Goal: Communication & Community: Answer question/provide support

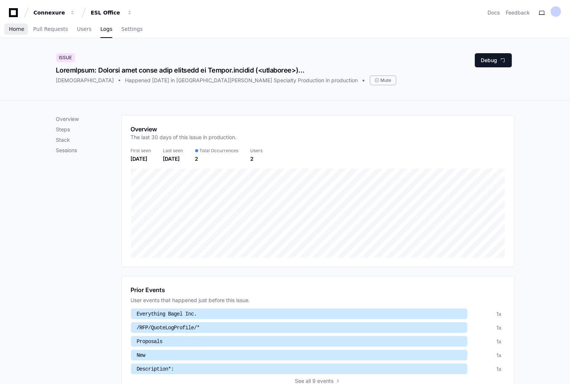
click at [13, 31] on span "Home" at bounding box center [16, 29] width 15 height 4
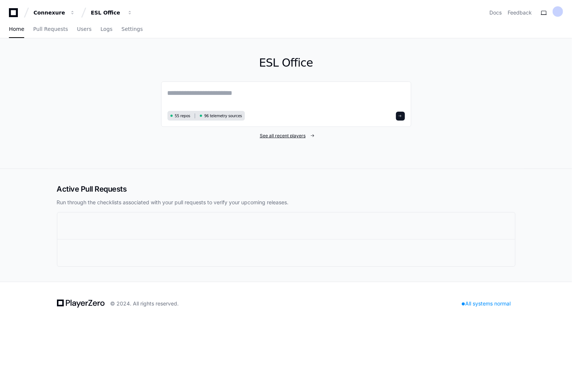
click at [286, 137] on div "ESL Office 55 repos 96 telemetry sources See all recent players" at bounding box center [286, 103] width 250 height 130
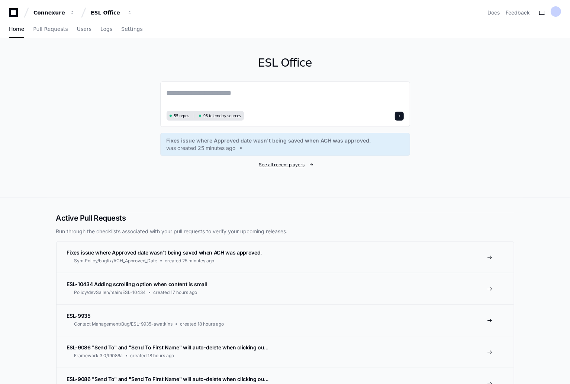
click at [283, 164] on span "See all recent players" at bounding box center [282, 165] width 46 height 6
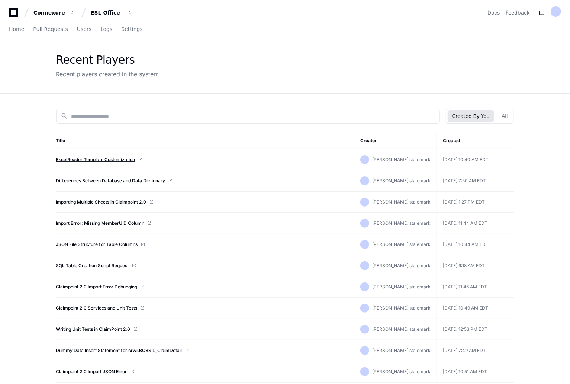
click at [117, 158] on link "ExcelReader Template Customization" at bounding box center [95, 160] width 79 height 6
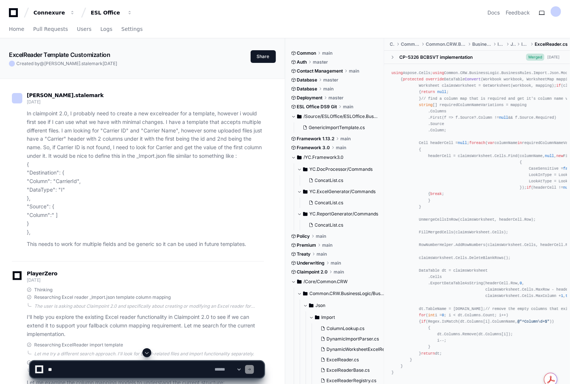
click at [147, 352] on span at bounding box center [147, 353] width 6 height 6
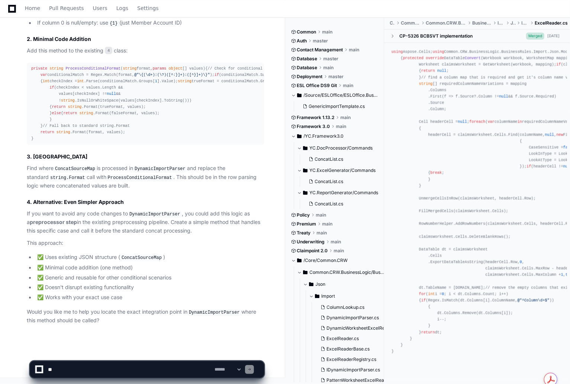
click at [76, 370] on textarea at bounding box center [129, 369] width 167 height 16
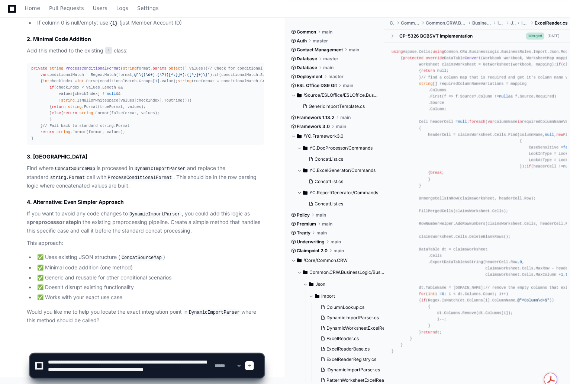
scroll to position [2, 0]
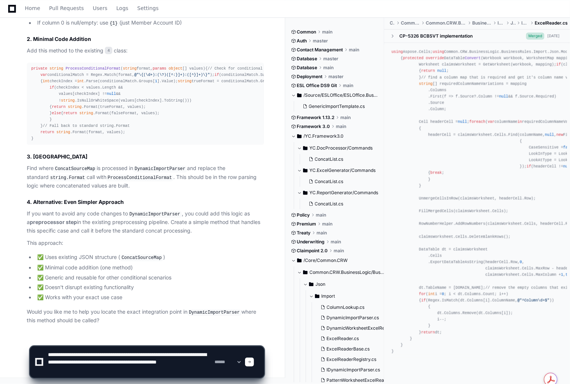
paste textarea "**********"
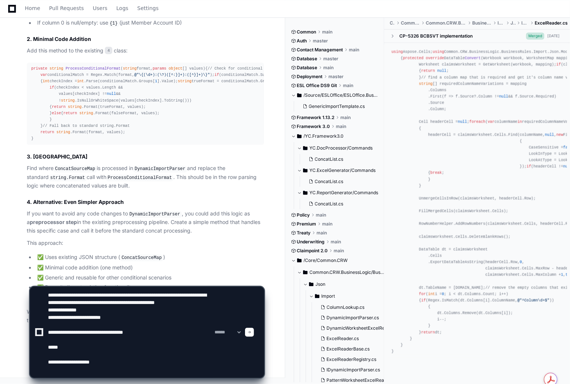
click at [89, 370] on textarea at bounding box center [129, 332] width 167 height 91
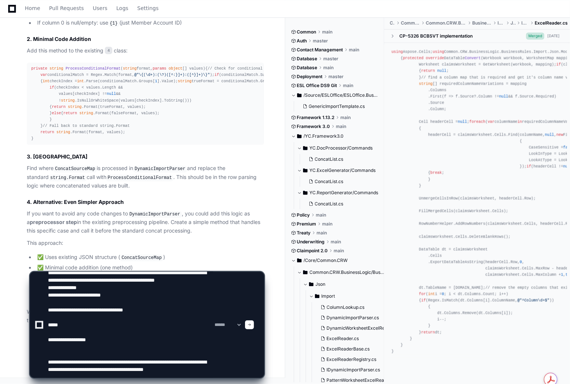
scroll to position [17, 0]
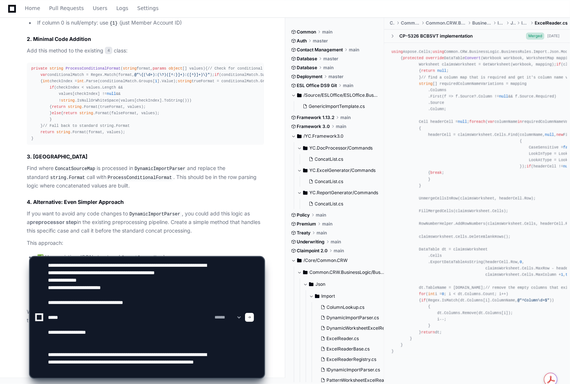
paste textarea "**********"
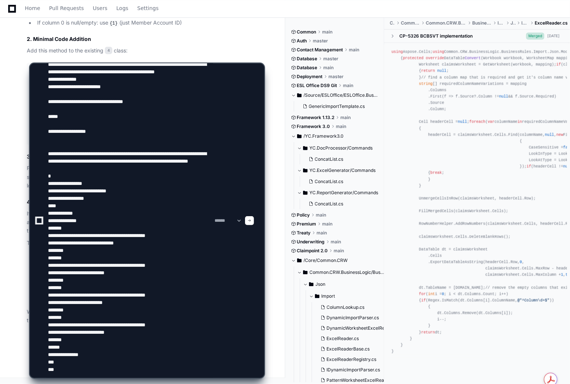
drag, startPoint x: 119, startPoint y: 196, endPoint x: 83, endPoint y: 197, distance: 36.1
click at [83, 197] on textarea at bounding box center [129, 221] width 167 height 314
drag, startPoint x: 134, startPoint y: 241, endPoint x: 96, endPoint y: 241, distance: 38.3
click at [96, 241] on textarea at bounding box center [129, 221] width 167 height 314
type textarea "**********"
